Goal: Task Accomplishment & Management: Use online tool/utility

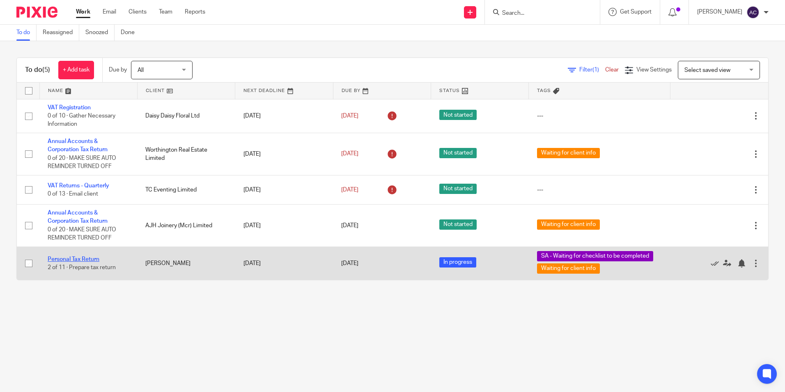
click at [85, 259] on link "Personal Tax Return" at bounding box center [74, 259] width 52 height 6
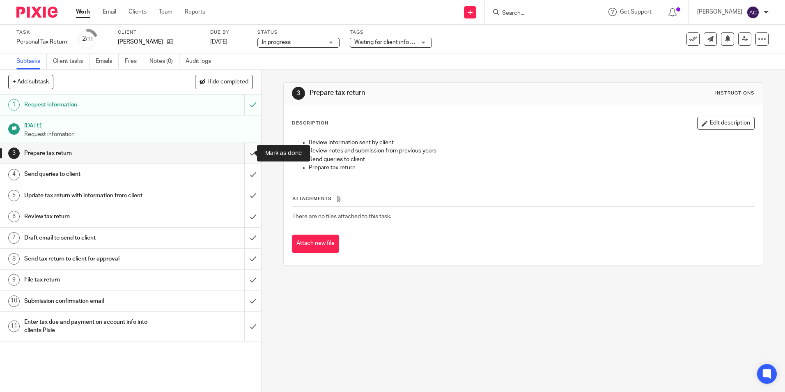
click at [239, 152] on input "submit" at bounding box center [130, 153] width 261 height 21
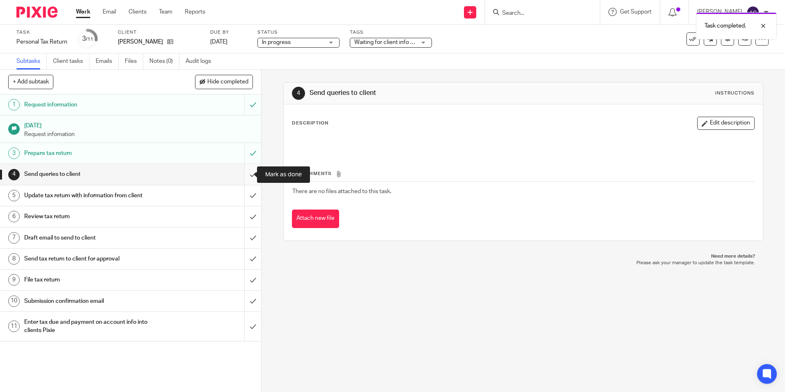
click at [243, 177] on input "submit" at bounding box center [130, 174] width 261 height 21
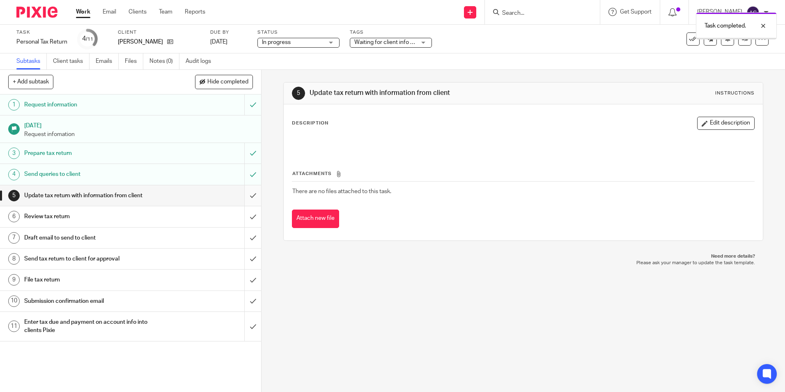
click at [243, 192] on input "submit" at bounding box center [130, 195] width 261 height 21
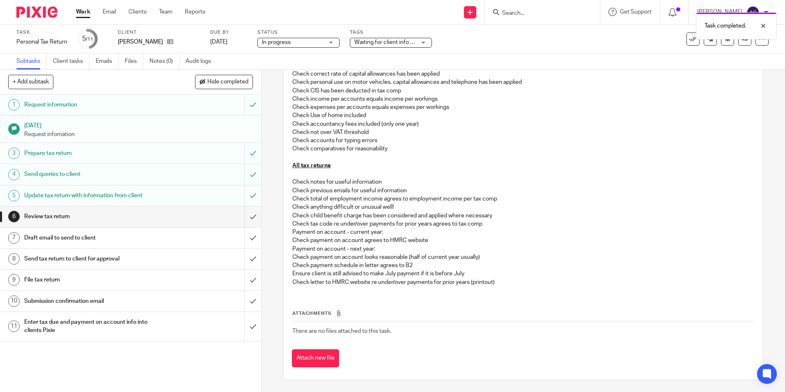
scroll to position [194, 0]
click at [248, 220] on input "submit" at bounding box center [130, 216] width 261 height 21
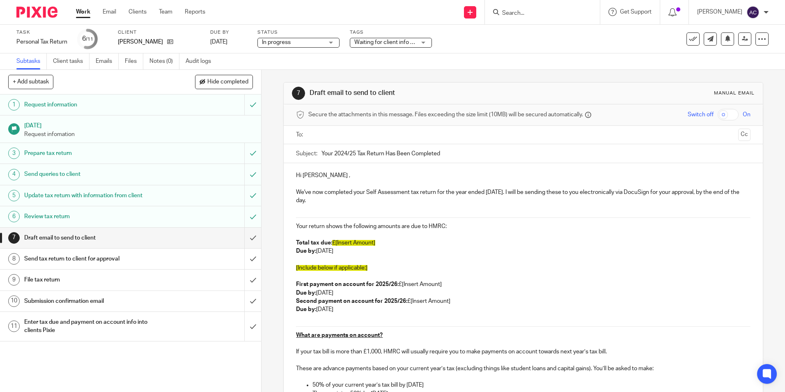
click at [360, 310] on p "Second payment on account for 2025/26: £[Insert Amount] Due by: [DATE]" at bounding box center [523, 305] width 454 height 17
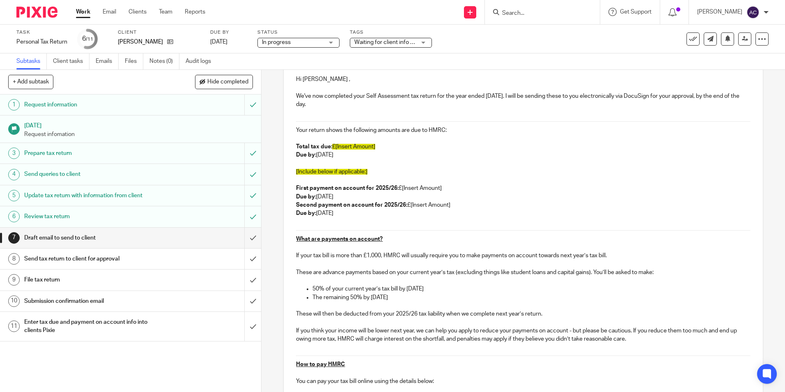
scroll to position [164, 0]
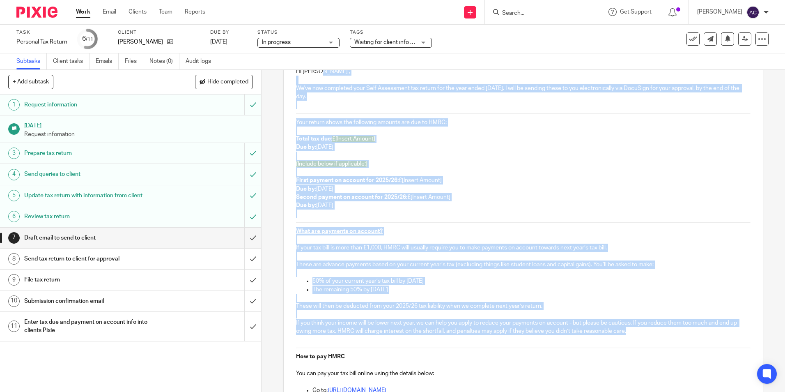
drag, startPoint x: 637, startPoint y: 270, endPoint x: 322, endPoint y: 72, distance: 372.7
click at [322, 72] on form "Secure the attachments in this message. Files exceeding the size limit (10MB) w…" at bounding box center [523, 335] width 479 height 670
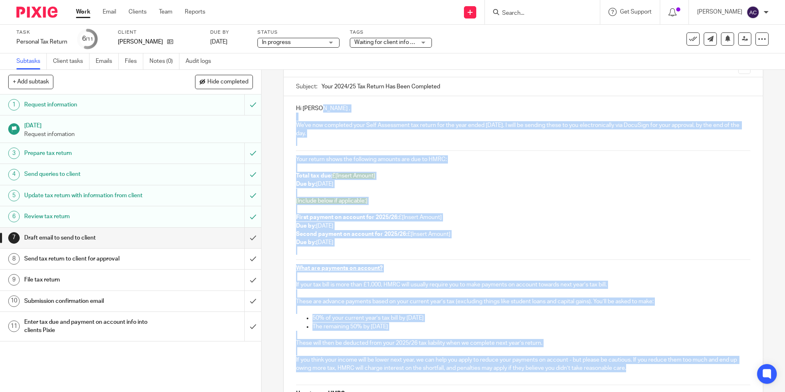
click at [603, 192] on p at bounding box center [523, 192] width 454 height 8
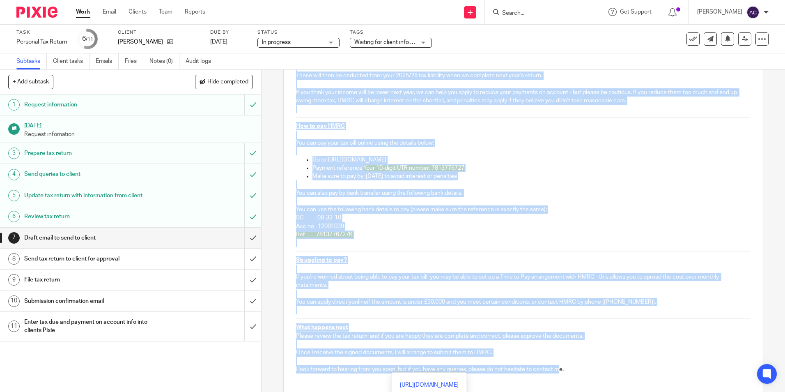
scroll to position [395, 0]
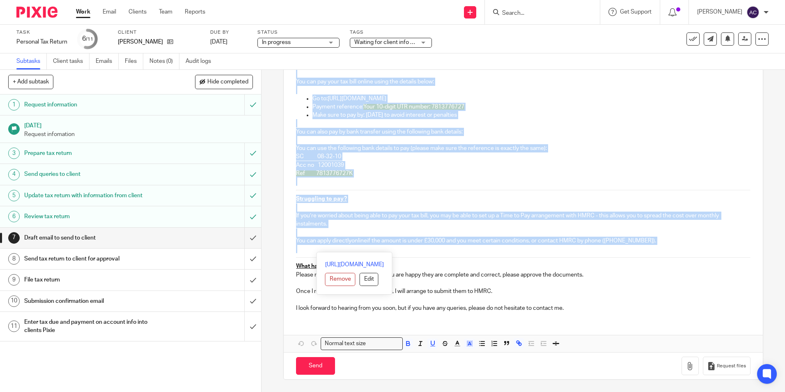
drag, startPoint x: 301, startPoint y: 144, endPoint x: 694, endPoint y: 248, distance: 406.7
click at [694, 248] on div "Hi [PERSON_NAME] , We've now completed your Self Assessment tax return for the …" at bounding box center [523, 43] width 479 height 550
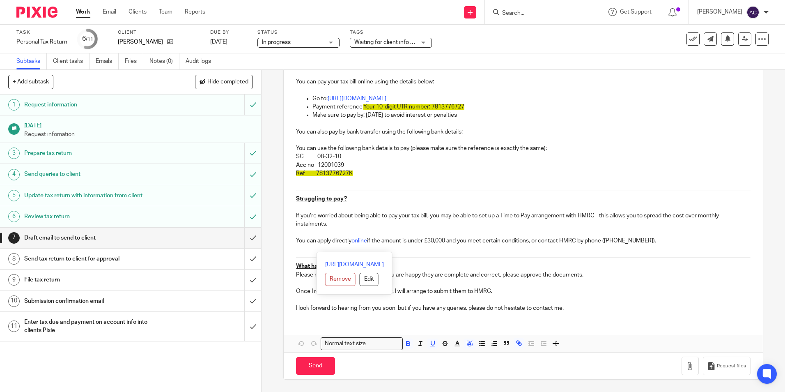
scroll to position [0, 0]
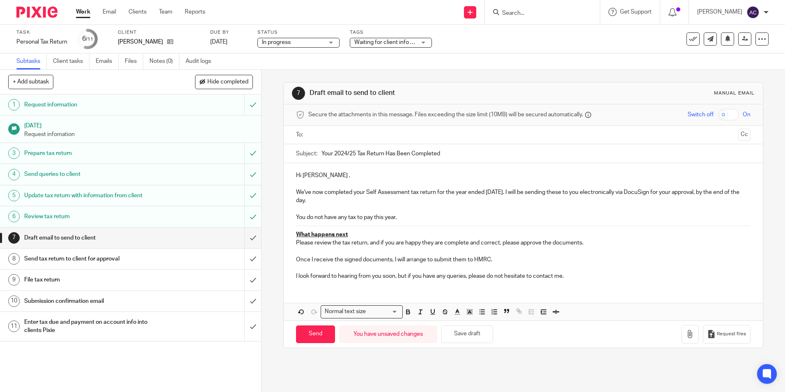
click at [586, 278] on p "I look forward to hearing from you soon, but if you have any queries, please do…" at bounding box center [523, 276] width 454 height 8
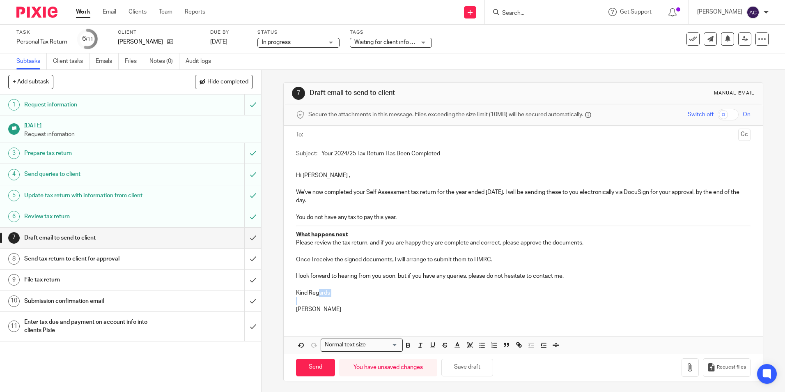
click at [312, 294] on div "Hi [PERSON_NAME] , We've now completed your Self Assessment tax return for the …" at bounding box center [523, 241] width 479 height 156
click at [312, 293] on p "Kind Regards" at bounding box center [523, 293] width 454 height 8
click at [313, 293] on p "Kind Regards" at bounding box center [523, 293] width 454 height 8
click at [319, 371] on input "Send" at bounding box center [315, 367] width 39 height 18
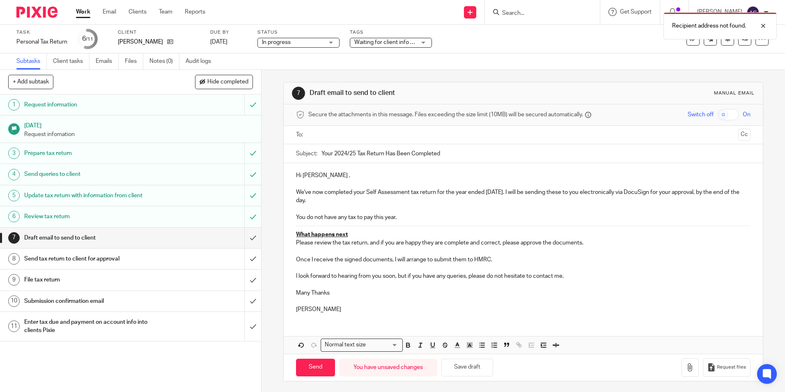
click at [320, 132] on input "text" at bounding box center [522, 134] width 423 height 9
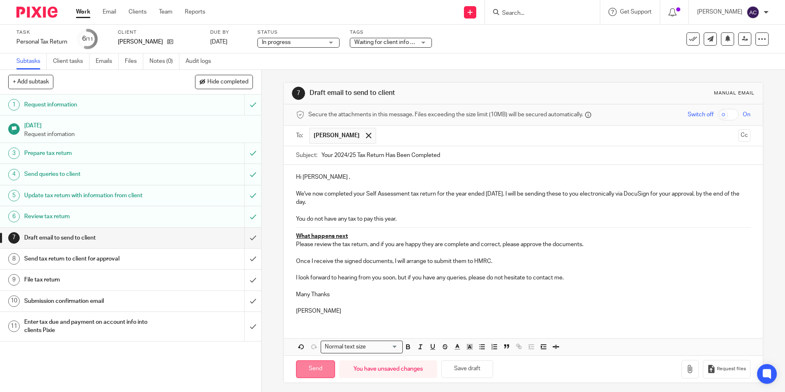
click at [318, 365] on input "Send" at bounding box center [315, 369] width 39 height 18
type input "Sent"
